Goal: Task Accomplishment & Management: Manage account settings

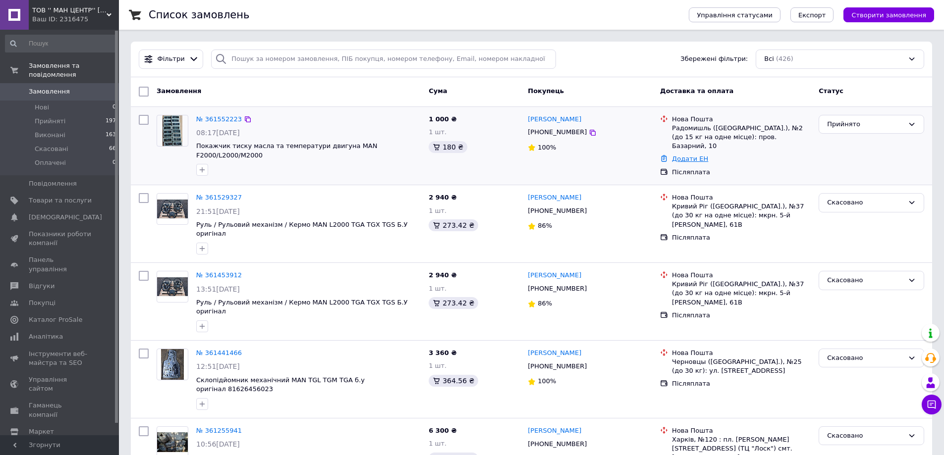
click at [694, 155] on link "Додати ЕН" at bounding box center [690, 158] width 36 height 7
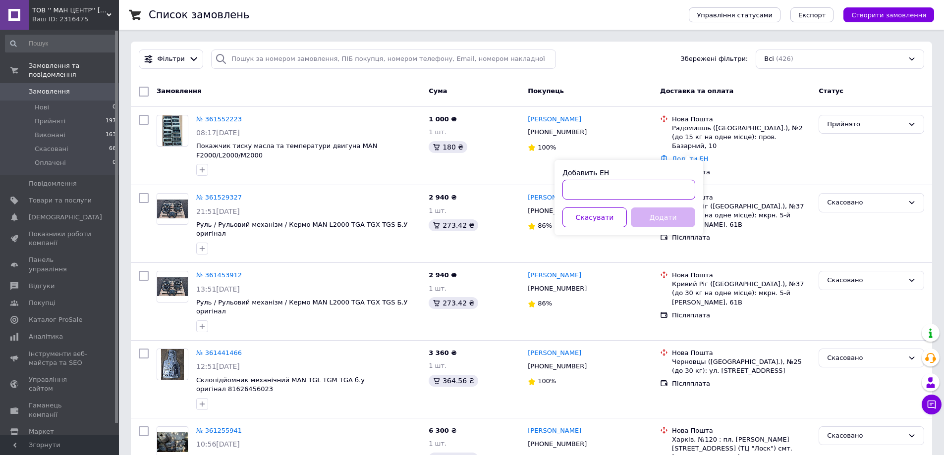
click at [601, 187] on input "Добавить ЕН" at bounding box center [628, 190] width 133 height 20
paste input "20451247346901"
type input "20451247346901"
click at [644, 220] on button "Додати" at bounding box center [663, 218] width 64 height 20
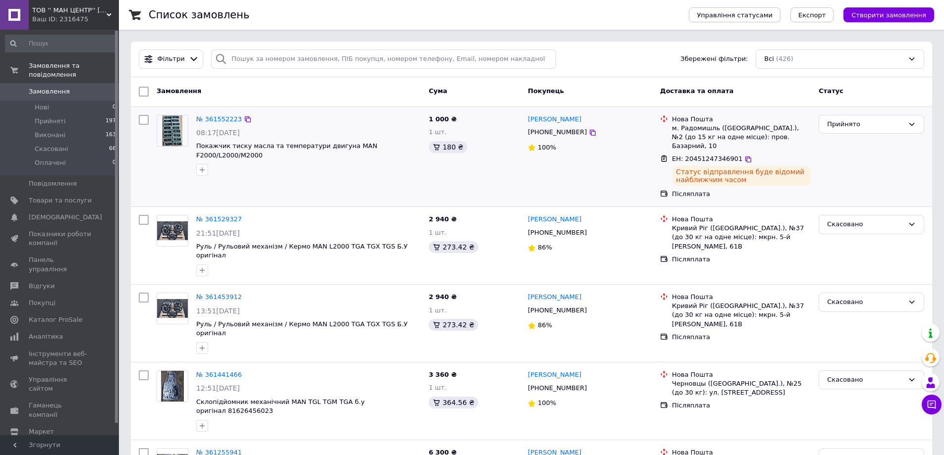
click at [171, 134] on img at bounding box center [172, 130] width 19 height 31
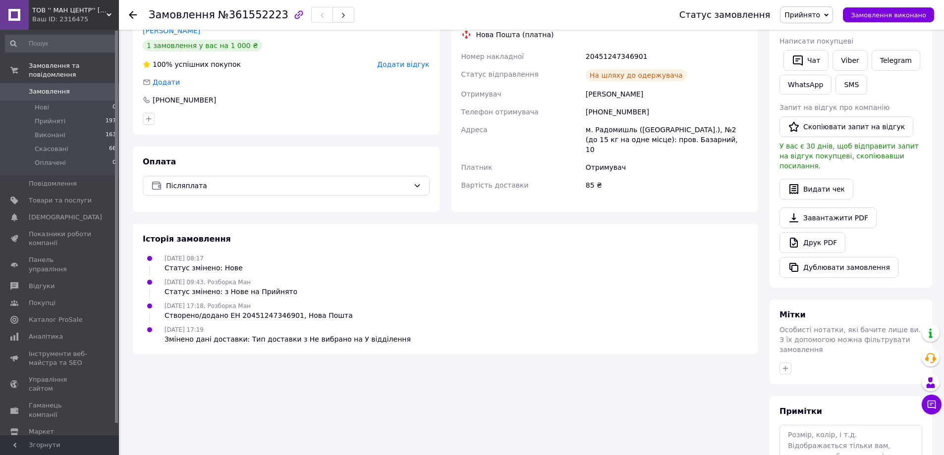
scroll to position [8, 0]
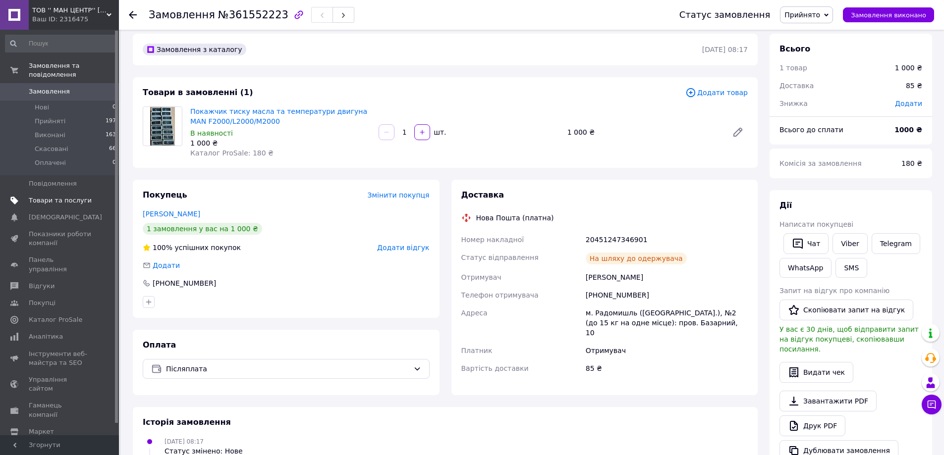
click at [58, 196] on span "Товари та послуги" at bounding box center [60, 200] width 63 height 9
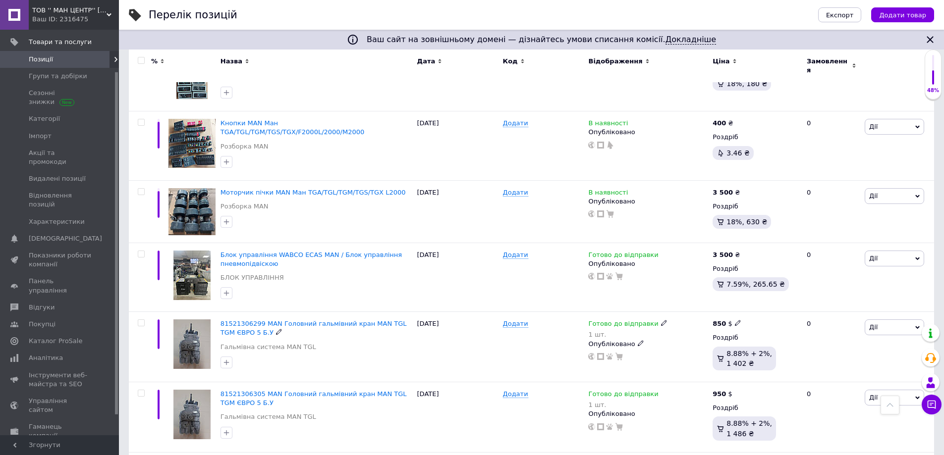
scroll to position [396, 0]
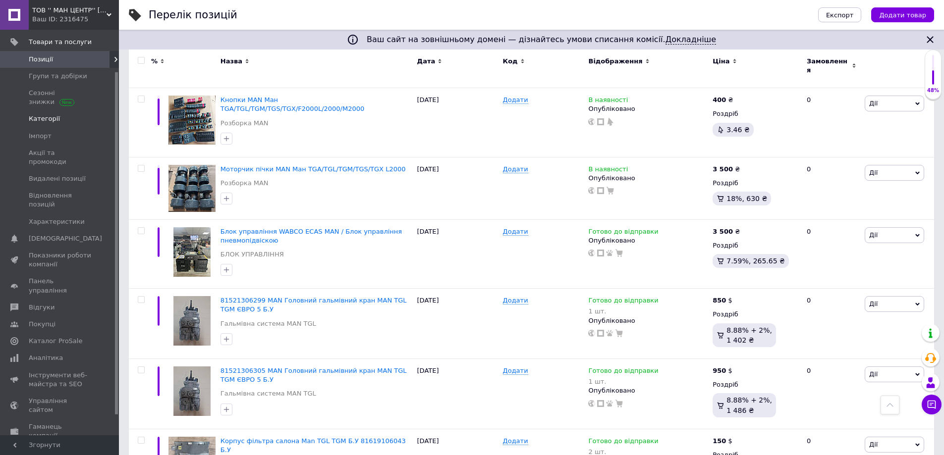
click at [40, 123] on span "Категорії" at bounding box center [44, 118] width 31 height 9
